Goal: Task Accomplishment & Management: Use online tool/utility

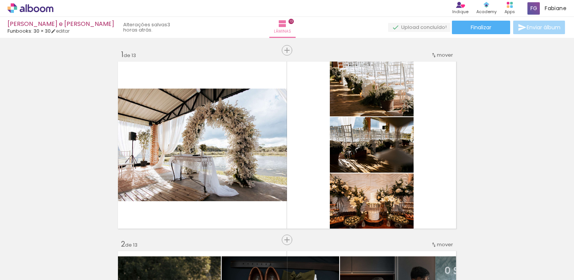
click at [477, 29] on span "Finalizar" at bounding box center [481, 27] width 21 height 5
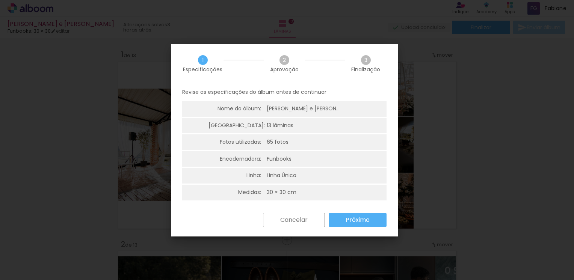
scroll to position [0, 1480]
click at [0, 0] on slot "Próximo" at bounding box center [0, 0] width 0 height 0
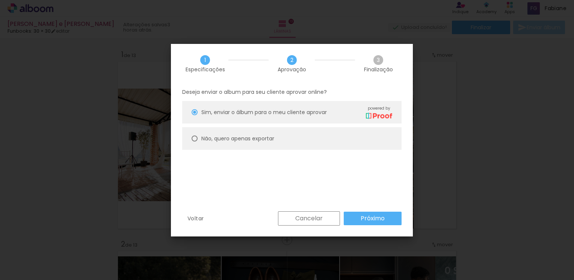
click at [0, 0] on slot "Não, quero apenas exportar" at bounding box center [0, 0] width 0 height 0
type paper-radio-button "on"
click at [0, 0] on slot "Próximo" at bounding box center [0, 0] width 0 height 0
type input "Alta, 300 DPI"
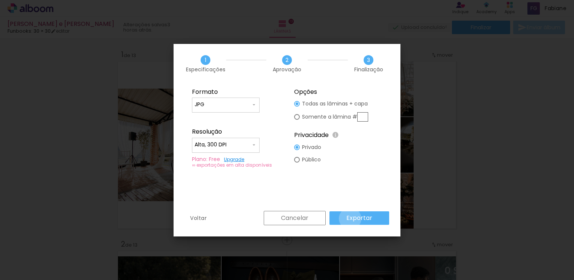
click at [0, 0] on slot "Exportar" at bounding box center [0, 0] width 0 height 0
